Goal: Information Seeking & Learning: Learn about a topic

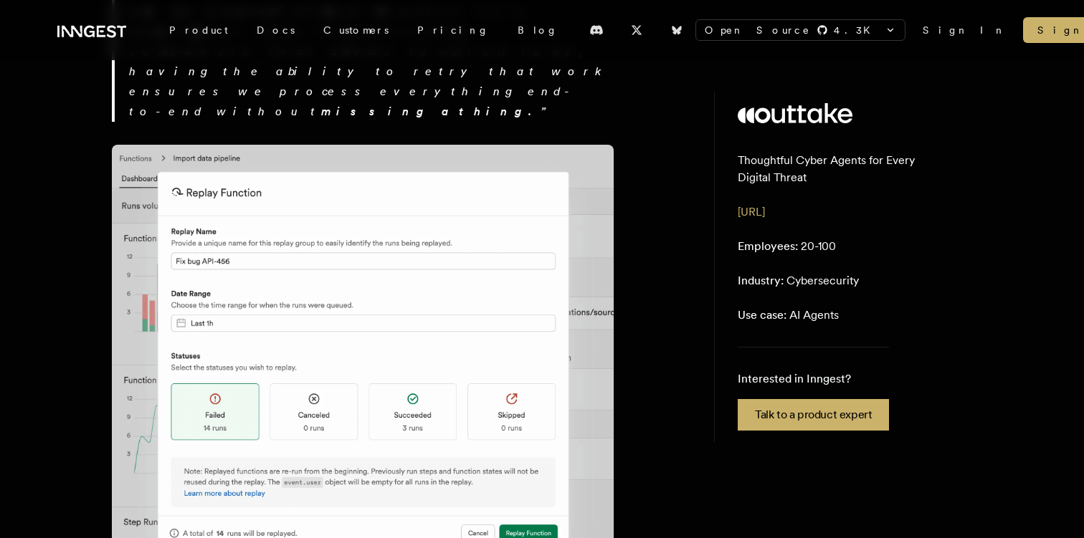
scroll to position [2819, 0]
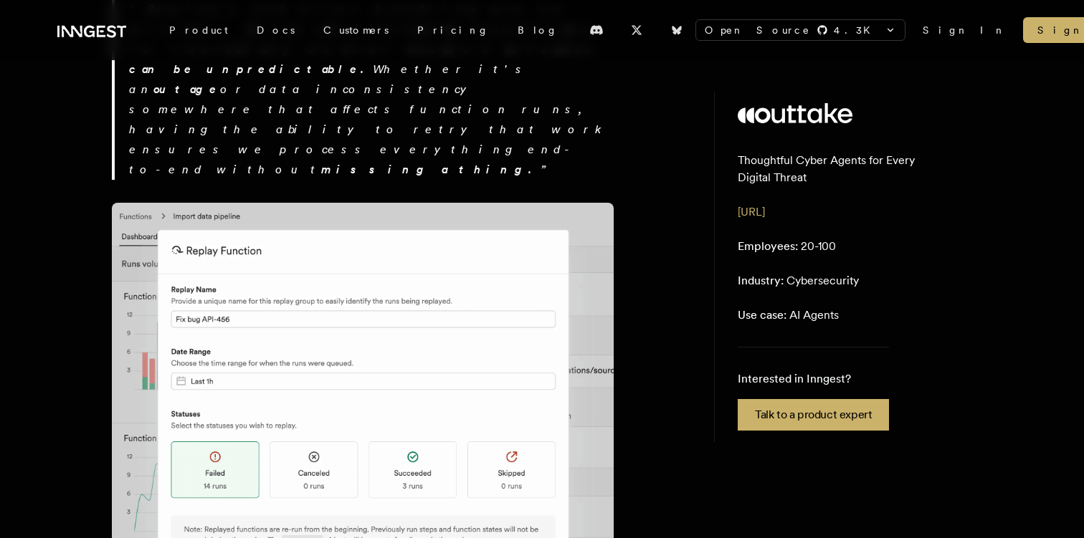
drag, startPoint x: 324, startPoint y: 300, endPoint x: 282, endPoint y: 401, distance: 108.9
drag, startPoint x: 282, startPoint y: 401, endPoint x: 474, endPoint y: 280, distance: 227.1
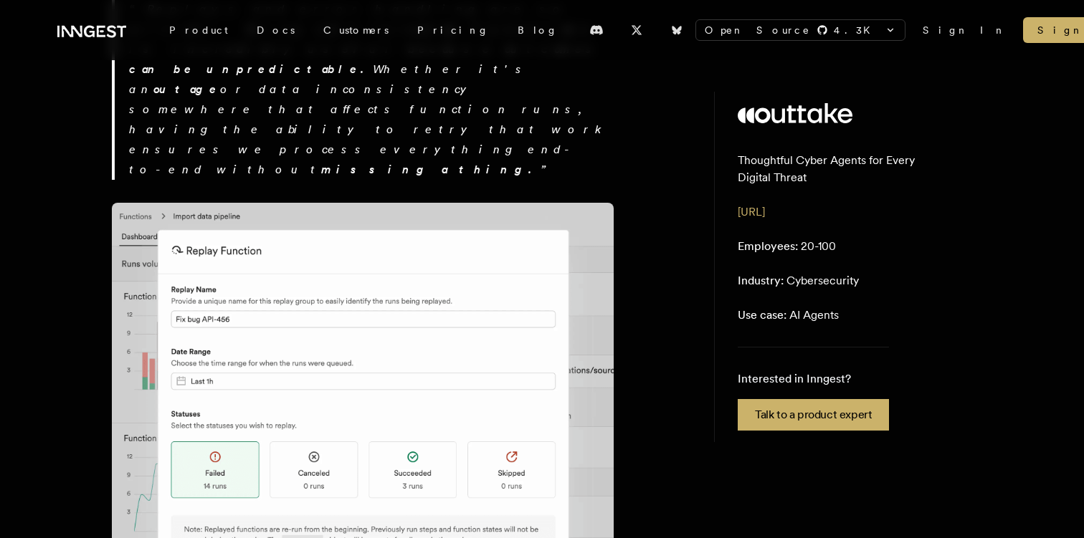
drag, startPoint x: 766, startPoint y: 245, endPoint x: 784, endPoint y: 320, distance: 76.7
click at [780, 310] on aside "Thoughtful Cyber Agents for Every Digital Threat [URL] Employees: 20-100 Indust…" at bounding box center [843, 267] width 258 height 350
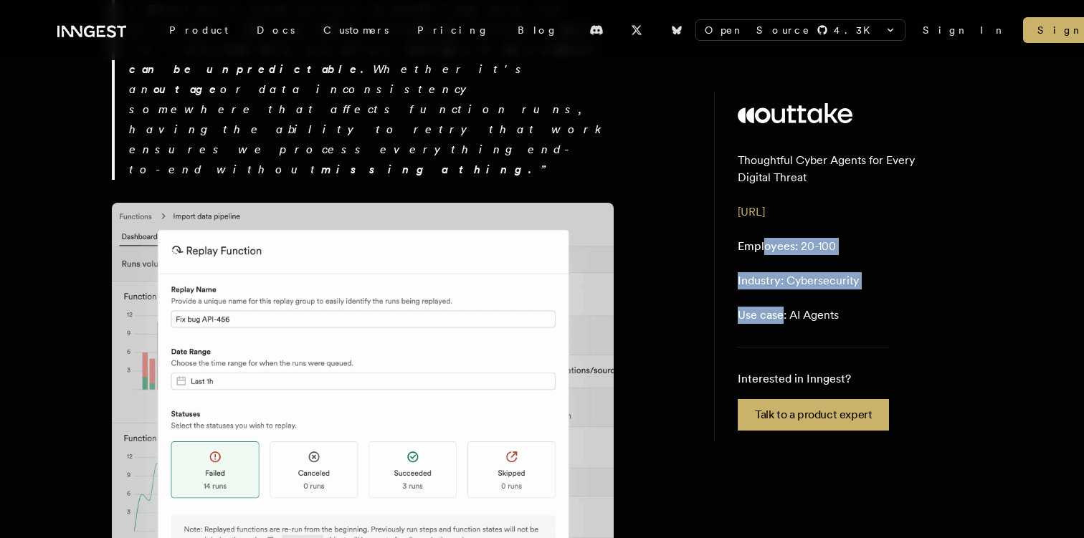
click at [784, 320] on span "Use case:" at bounding box center [761, 315] width 49 height 14
drag, startPoint x: 767, startPoint y: 318, endPoint x: 815, endPoint y: 224, distance: 106.1
click at [815, 224] on aside "Thoughtful Cyber Agents for Every Digital Threat [URL] Employees: 20-100 Indust…" at bounding box center [843, 267] width 258 height 350
drag, startPoint x: 808, startPoint y: 254, endPoint x: 790, endPoint y: 325, distance: 72.7
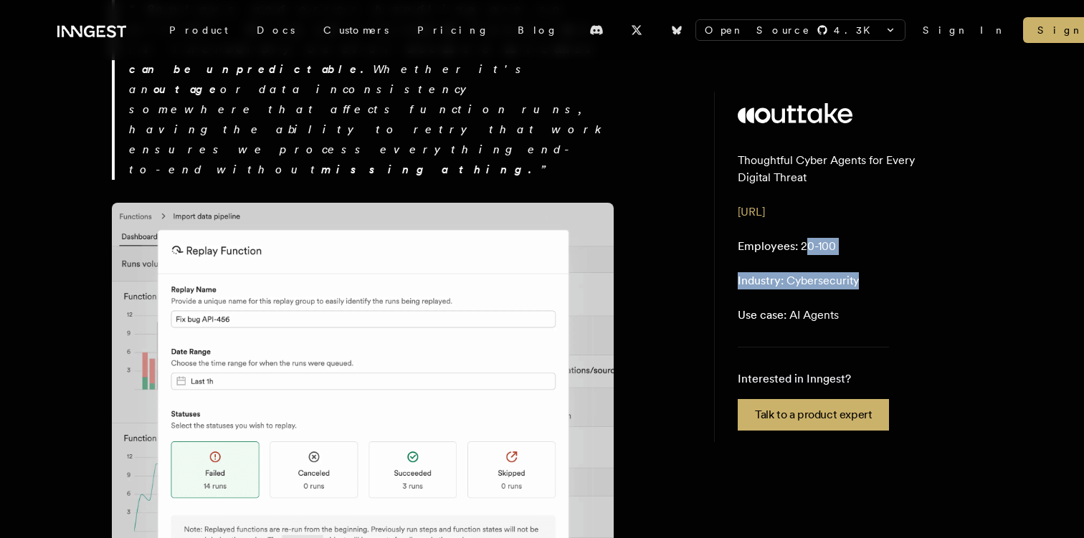
click at [793, 320] on aside "Thoughtful Cyber Agents for Every Digital Threat [URL] Employees: 20-100 Indust…" at bounding box center [843, 267] width 258 height 350
click at [790, 325] on aside "Thoughtful Cyber Agents for Every Digital Threat [URL] Employees: 20-100 Indust…" at bounding box center [843, 267] width 258 height 350
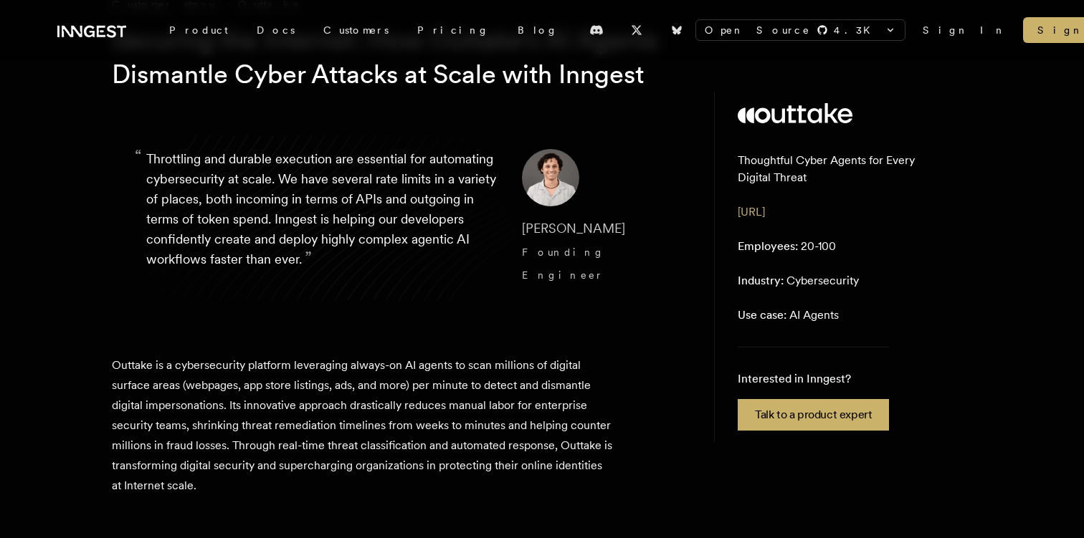
scroll to position [0, 0]
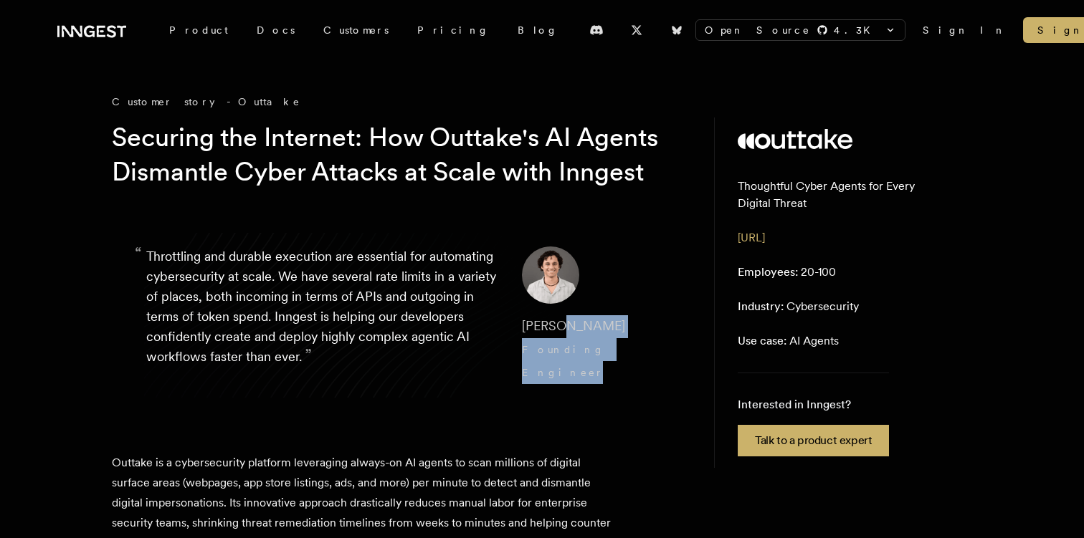
drag, startPoint x: 548, startPoint y: 362, endPoint x: 548, endPoint y: 413, distance: 50.9
click at [548, 413] on blockquote "“ Throttling and durable execution are essential for automating cybersecurity a…" at bounding box center [398, 315] width 573 height 206
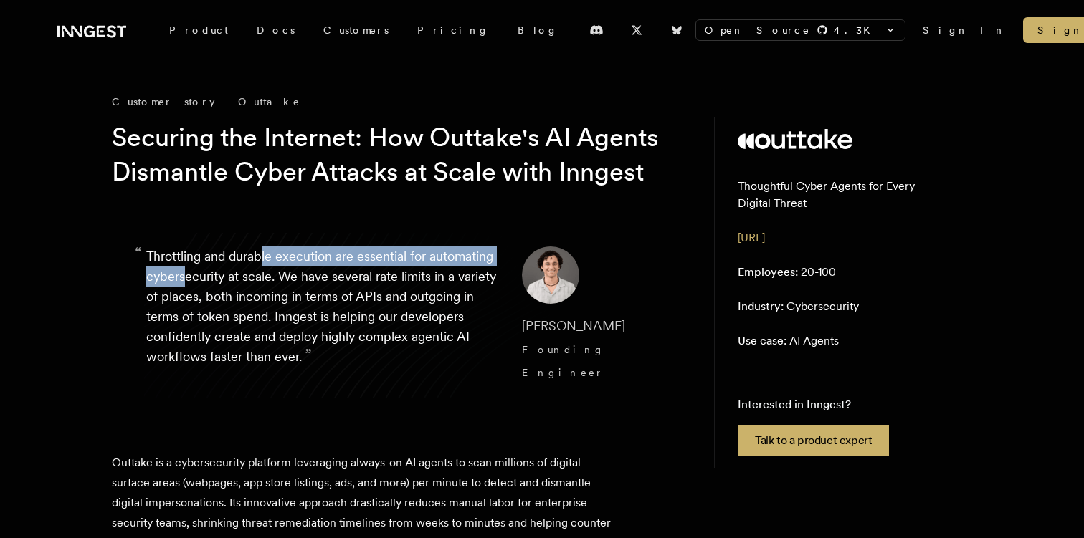
drag, startPoint x: 262, startPoint y: 295, endPoint x: 233, endPoint y: 348, distance: 60.6
click at [247, 321] on p "“ Throttling and durable execution are essential for automating cybersecurity a…" at bounding box center [322, 316] width 353 height 138
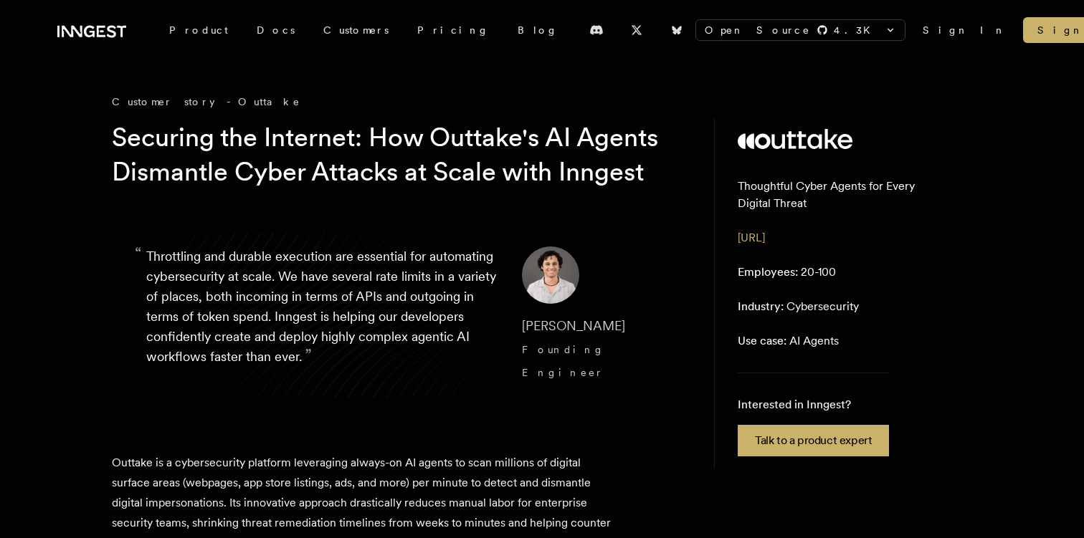
click at [233, 348] on p "“ Throttling and durable execution are essential for automating cybersecurity a…" at bounding box center [322, 316] width 353 height 138
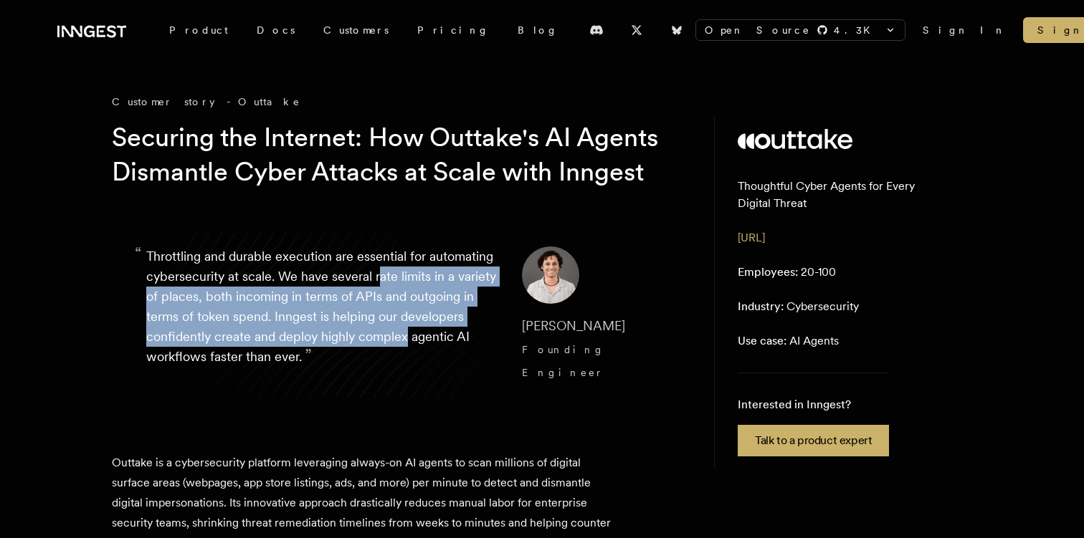
drag, startPoint x: 194, startPoint y: 394, endPoint x: 448, endPoint y: 308, distance: 267.9
click at [448, 308] on p "“ Throttling and durable execution are essential for automating cybersecurity a…" at bounding box center [322, 316] width 353 height 138
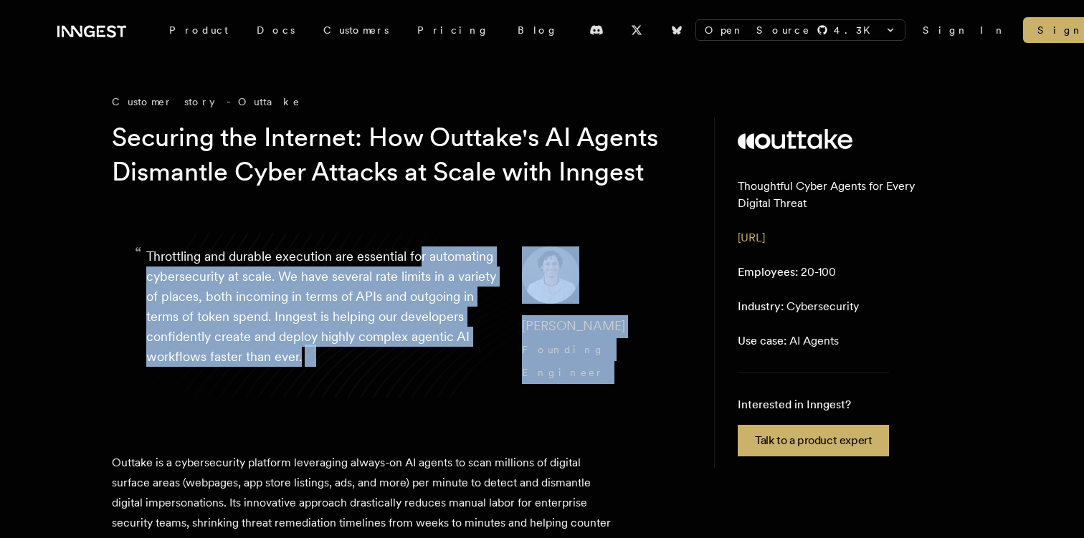
drag, startPoint x: 421, startPoint y: 282, endPoint x: 223, endPoint y: 439, distance: 253.0
